Goal: Task Accomplishment & Management: Complete application form

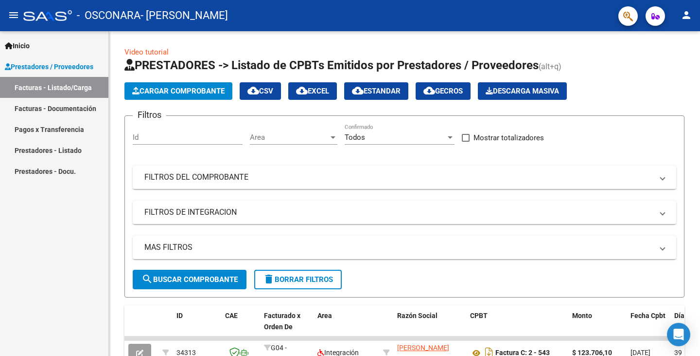
scroll to position [75, 0]
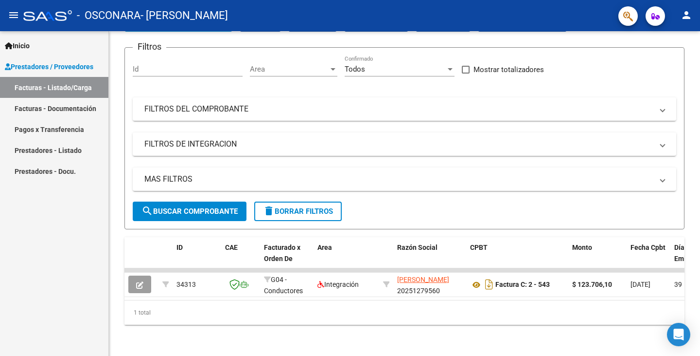
click at [78, 106] on link "Facturas - Documentación" at bounding box center [54, 108] width 108 height 21
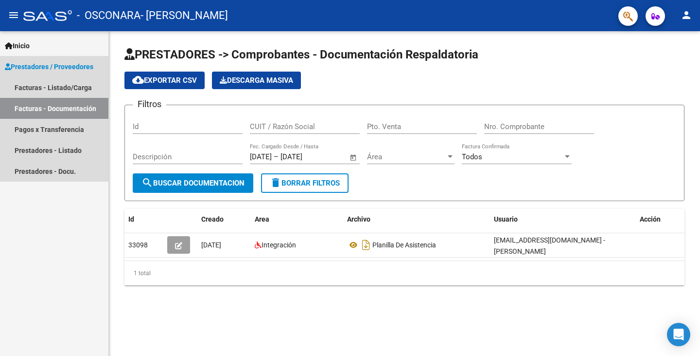
click at [64, 65] on span "Prestadores / Proveedores" at bounding box center [49, 66] width 89 height 11
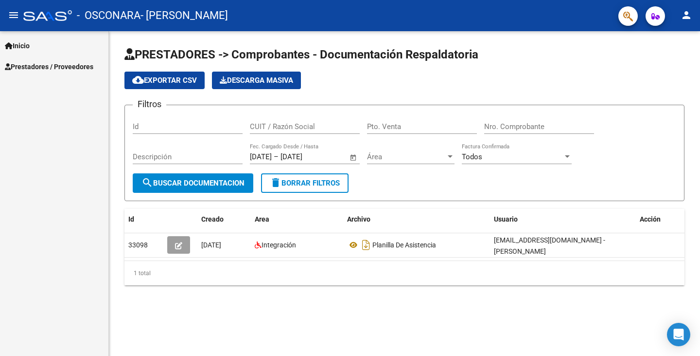
click at [37, 56] on link "Prestadores / Proveedores" at bounding box center [54, 66] width 108 height 21
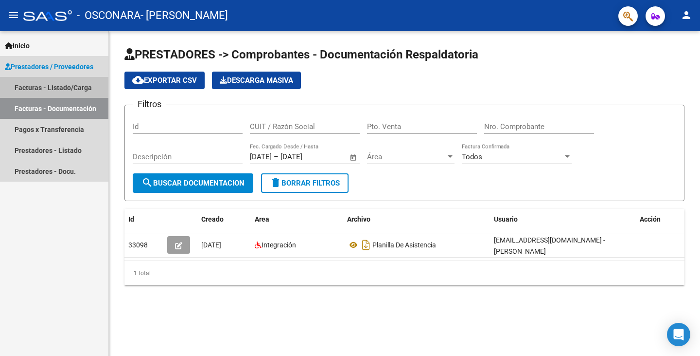
click at [57, 81] on link "Facturas - Listado/Carga" at bounding box center [54, 87] width 108 height 21
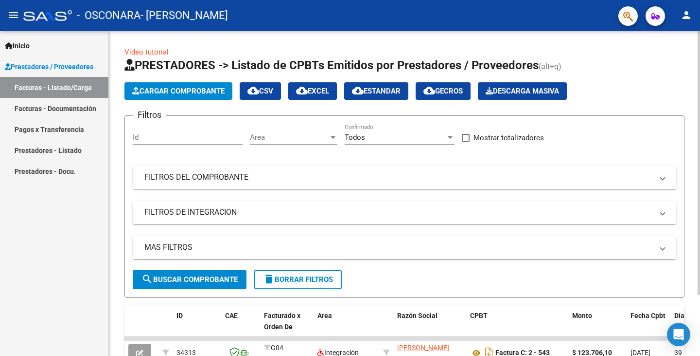
click at [174, 93] on span "Cargar Comprobante" at bounding box center [178, 91] width 92 height 9
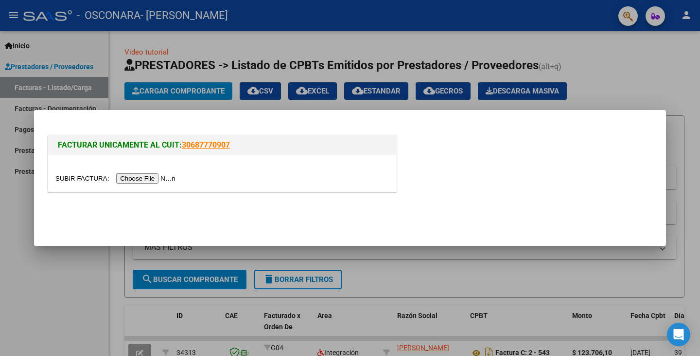
click at [141, 178] on input "file" at bounding box center [116, 178] width 123 height 10
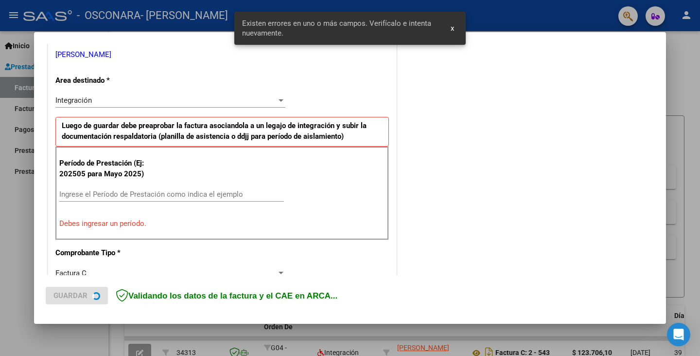
scroll to position [205, 0]
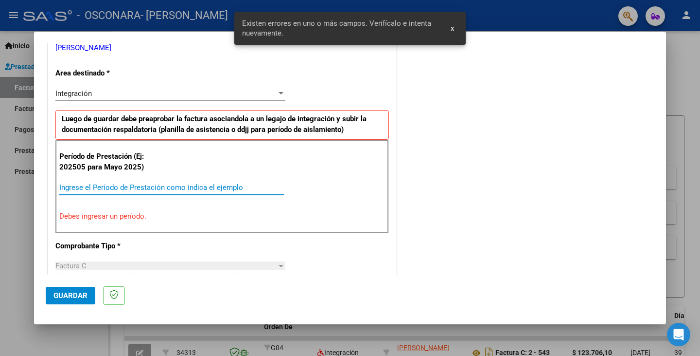
click at [147, 185] on input "Ingrese el Período de Prestación como indica el ejemplo" at bounding box center [171, 187] width 225 height 9
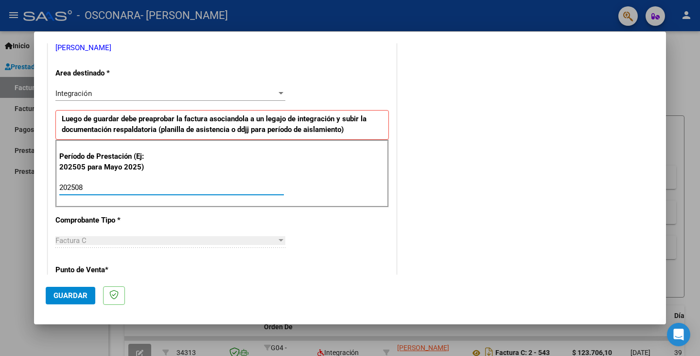
type input "202508"
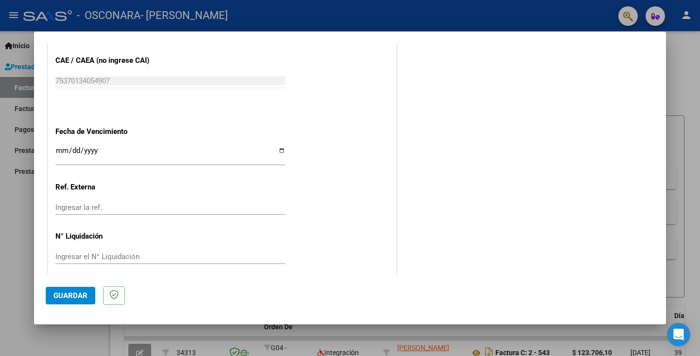
scroll to position [625, 0]
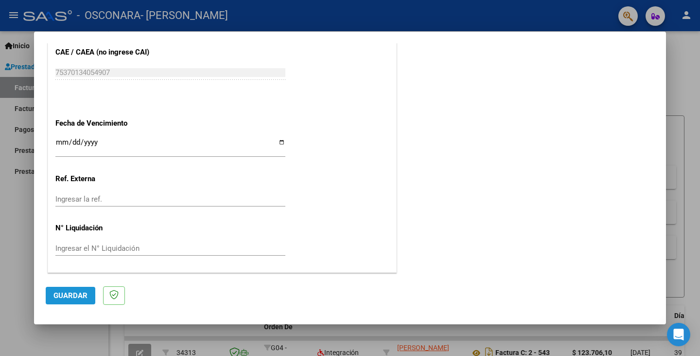
click at [71, 291] on span "Guardar" at bounding box center [70, 295] width 34 height 9
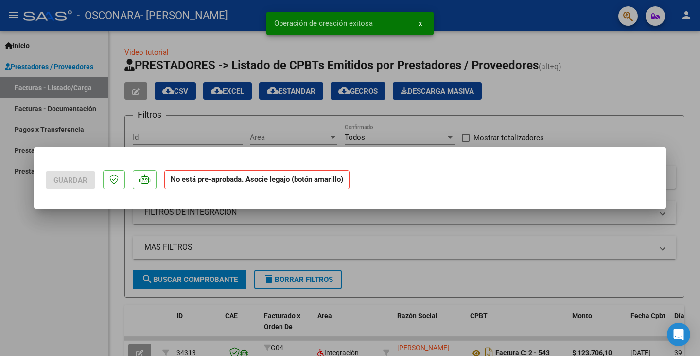
scroll to position [0, 0]
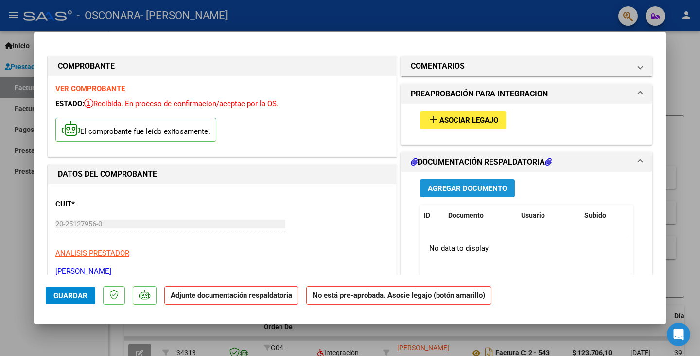
click at [493, 186] on span "Agregar Documento" at bounding box center [467, 188] width 79 height 9
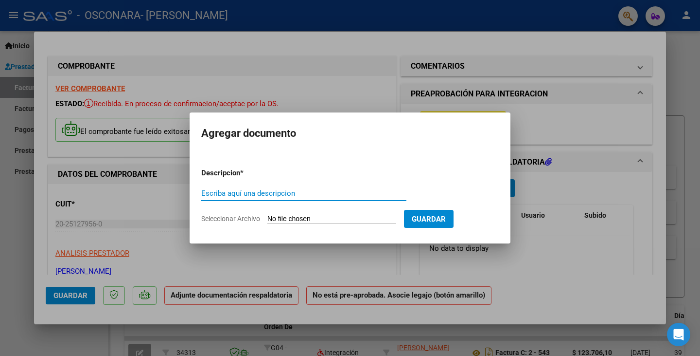
click at [590, 113] on div at bounding box center [350, 178] width 700 height 356
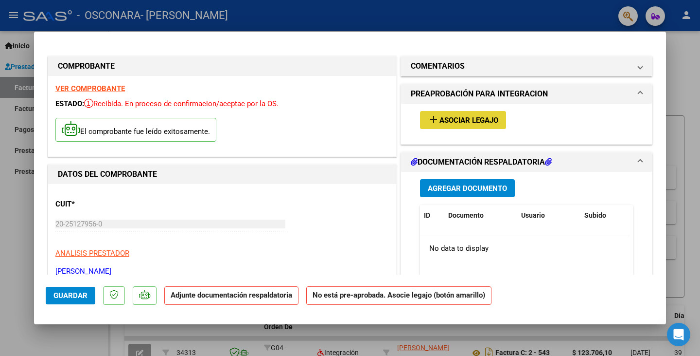
click at [472, 122] on span "Asociar Legajo" at bounding box center [469, 120] width 59 height 9
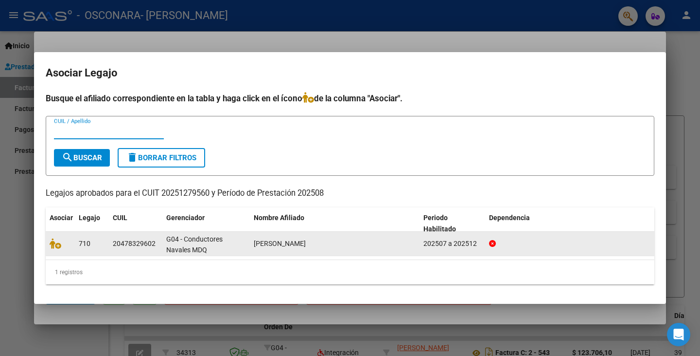
click at [272, 241] on span "[PERSON_NAME]" at bounding box center [280, 243] width 52 height 8
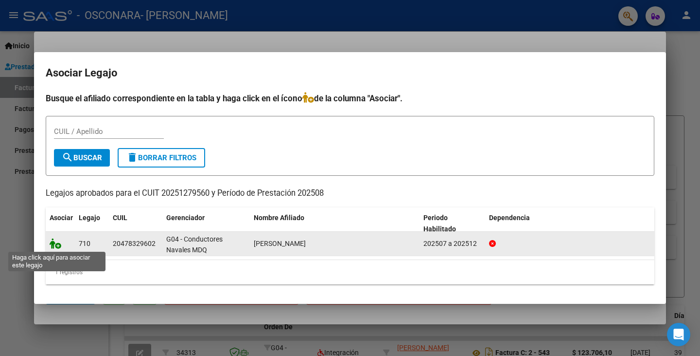
click at [51, 245] on icon at bounding box center [56, 243] width 12 height 11
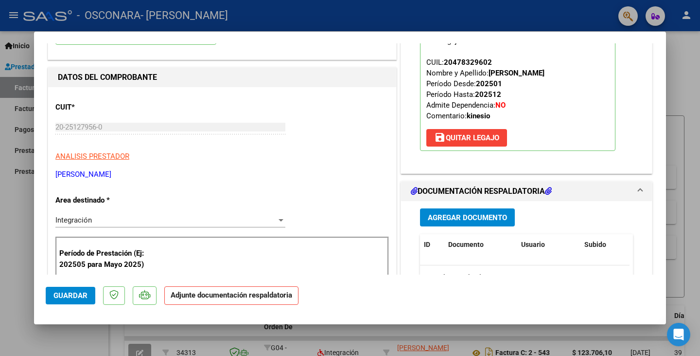
scroll to position [97, 0]
click at [472, 220] on span "Agregar Documento" at bounding box center [467, 217] width 79 height 9
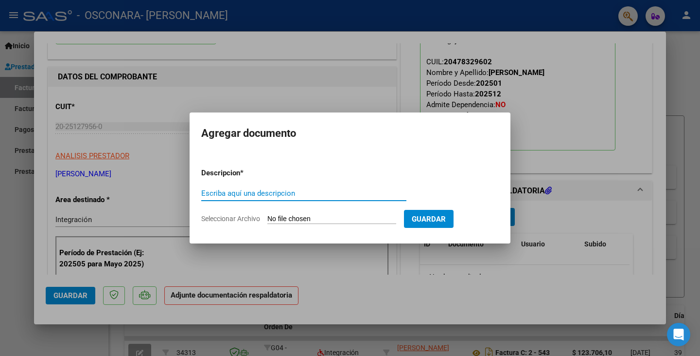
click at [298, 192] on input "Escriba aquí una descripcion" at bounding box center [303, 193] width 205 height 9
type input "planilla de asistencia"
click at [381, 217] on input "Seleccionar Archivo" at bounding box center [331, 218] width 129 height 9
type input "C:\fakepath\CamScanner [DATE] 20.29.pdf"
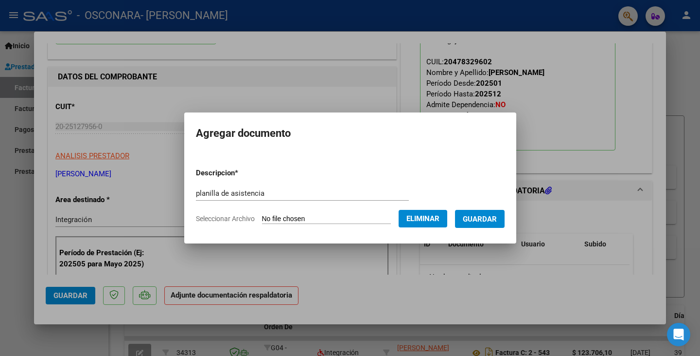
click at [491, 219] on span "Guardar" at bounding box center [480, 218] width 34 height 9
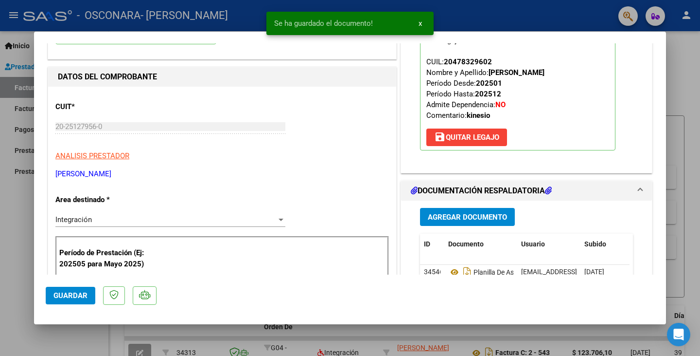
click at [8, 207] on div at bounding box center [350, 178] width 700 height 356
type input "$ 0,00"
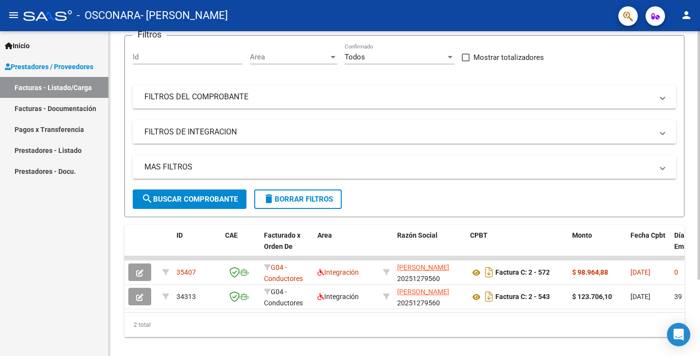
scroll to position [100, 0]
